Goal: Communication & Community: Answer question/provide support

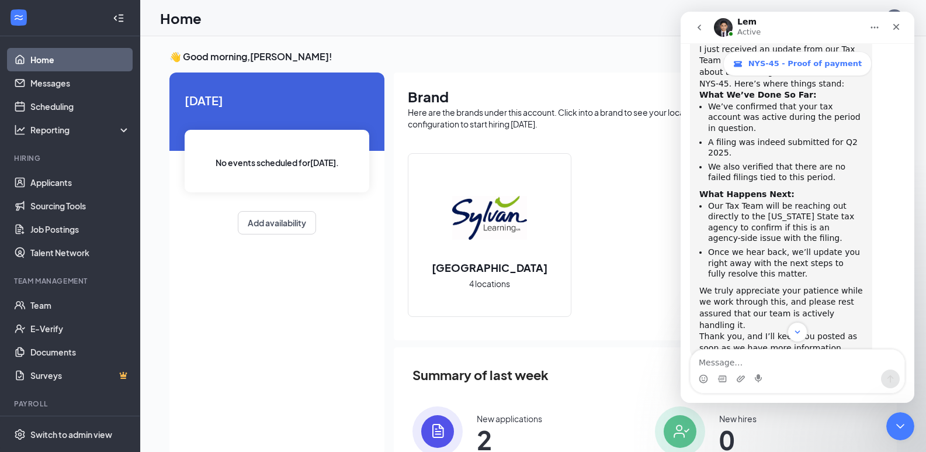
scroll to position [1460, 0]
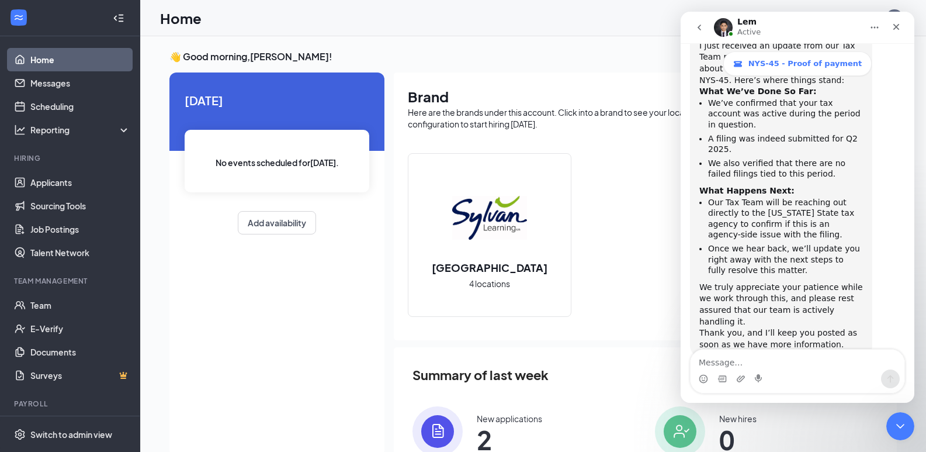
click at [731, 365] on textarea "Message…" at bounding box center [798, 359] width 214 height 20
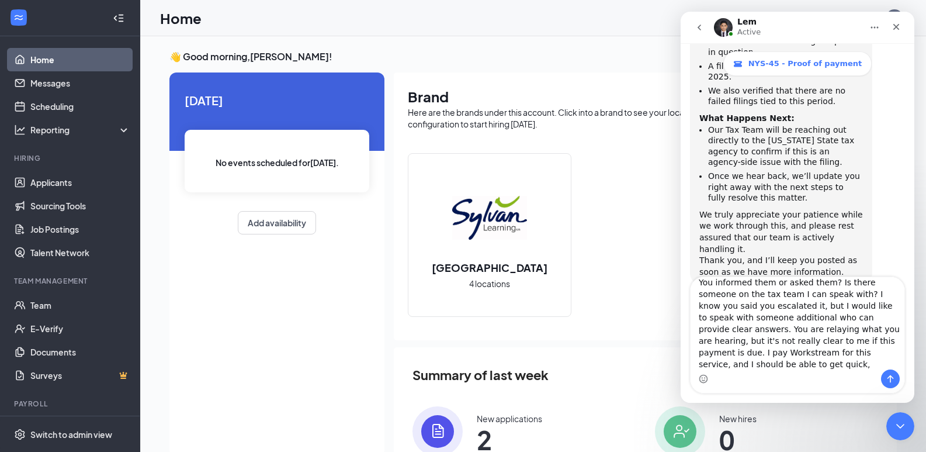
scroll to position [19, 0]
type textarea "You informed them or asked them? Is there someone on the tax team I can speak w…"
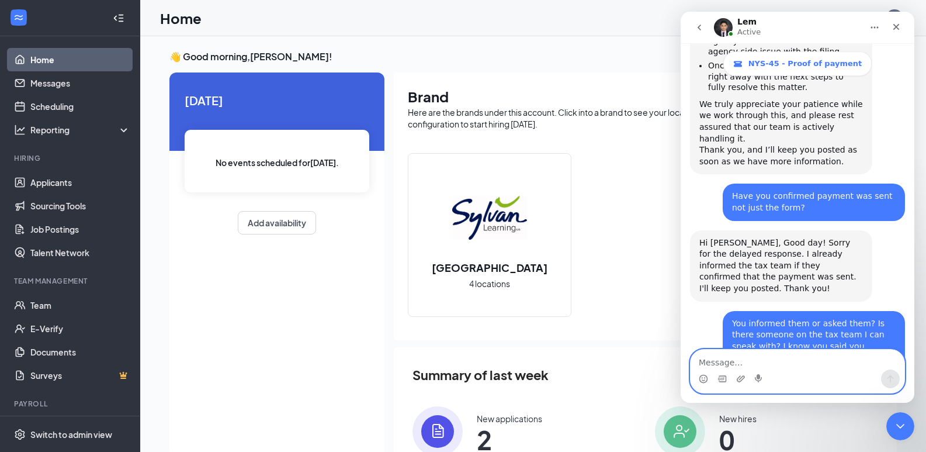
scroll to position [1863, 0]
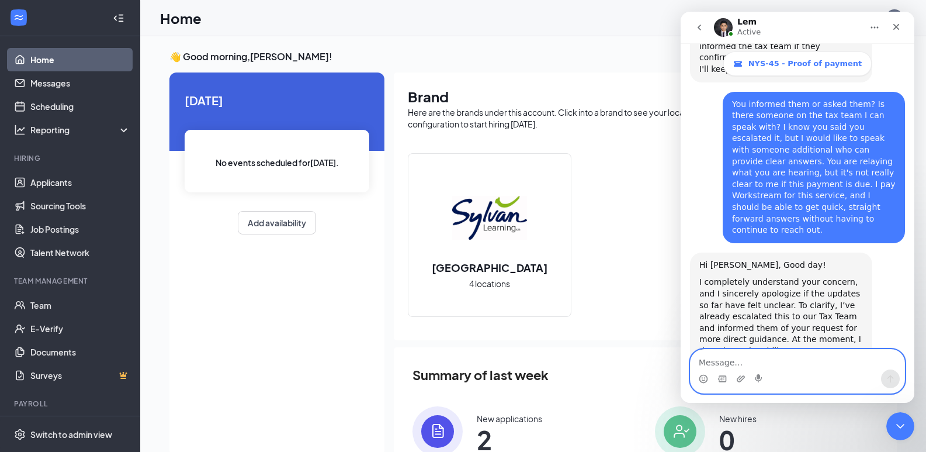
click at [781, 359] on textarea "Message…" at bounding box center [798, 359] width 214 height 20
click at [728, 364] on textarea "Message…" at bounding box center [798, 359] width 214 height 20
click at [710, 364] on textarea "Message…" at bounding box center [798, 359] width 214 height 20
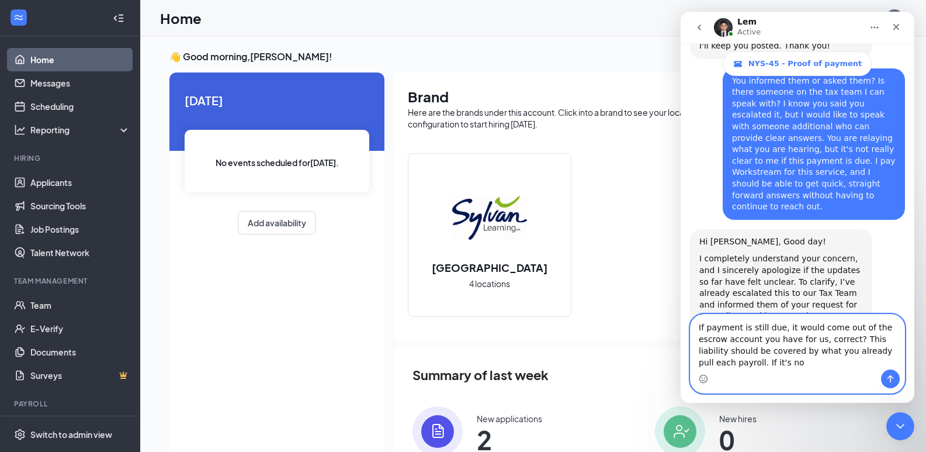
scroll to position [1898, 0]
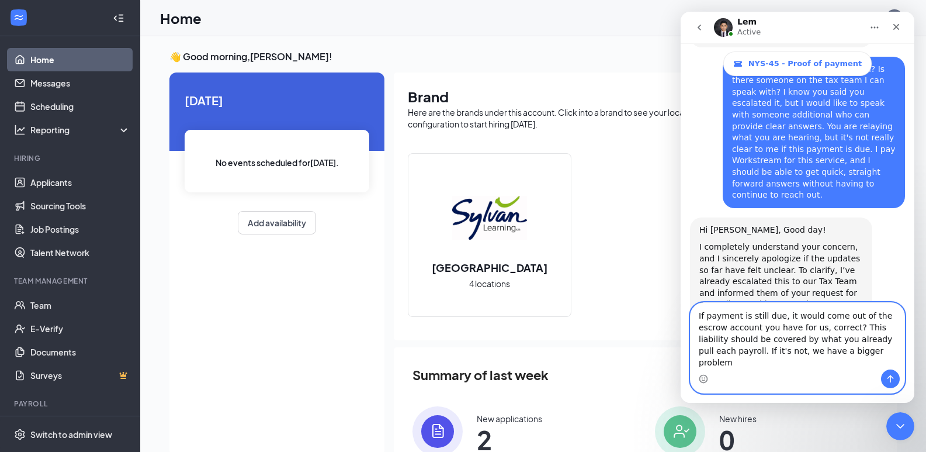
type textarea "If payment is still due, it would come out of the escrow account you have for u…"
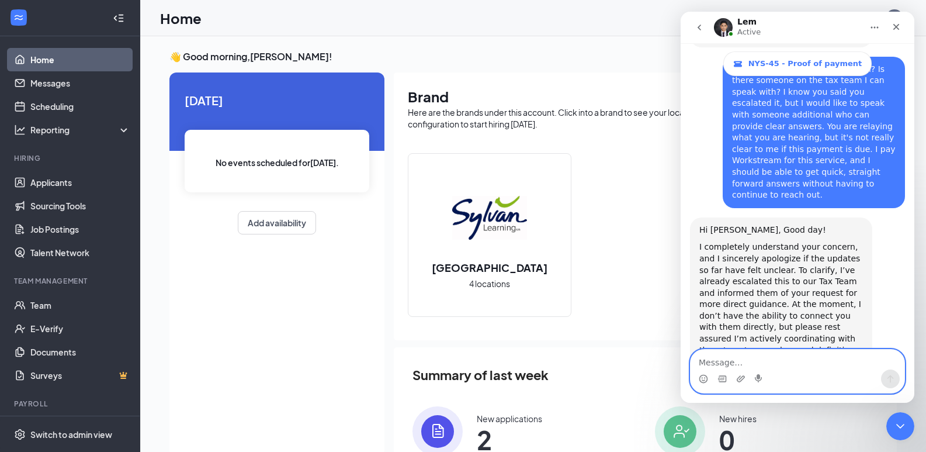
scroll to position [1943, 0]
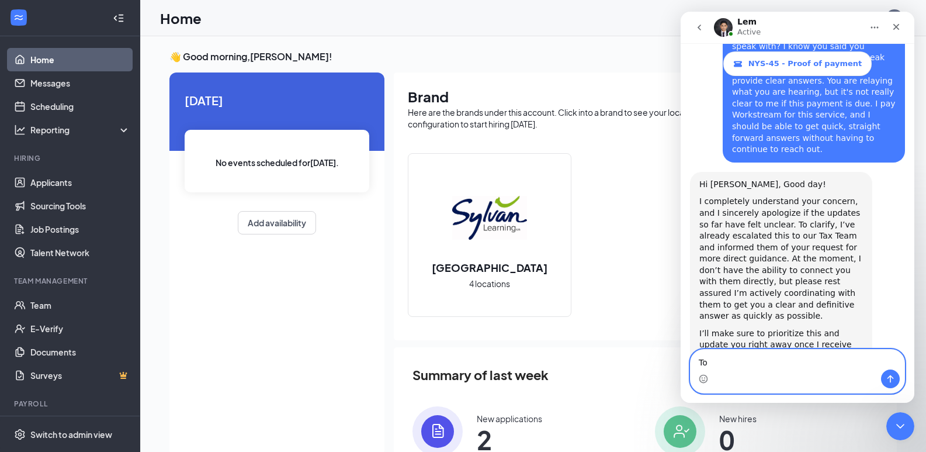
type textarea "T"
